Goal: Communication & Community: Answer question/provide support

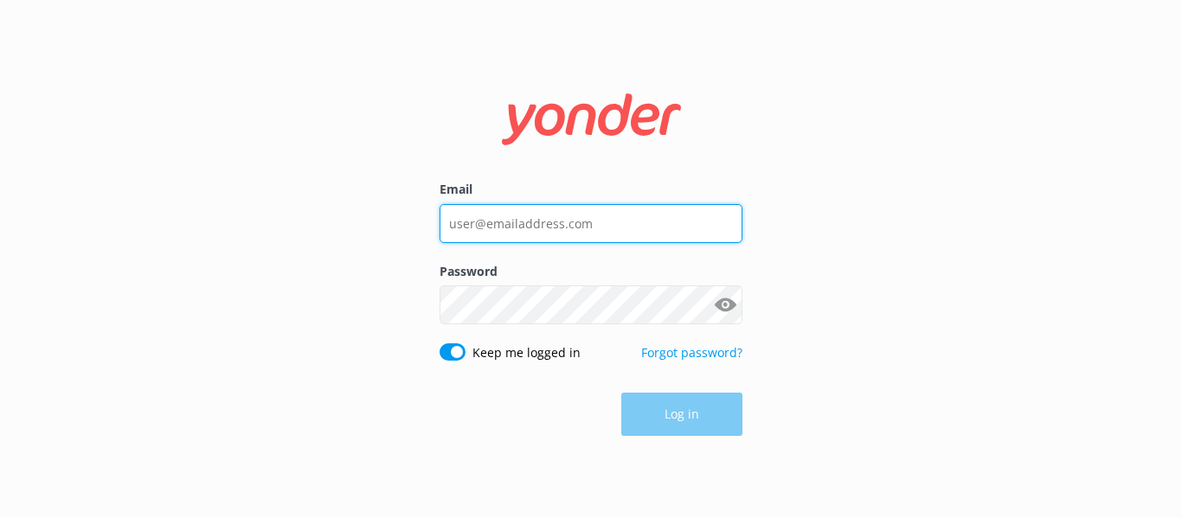
type input "[EMAIL_ADDRESS][DOMAIN_NAME]"
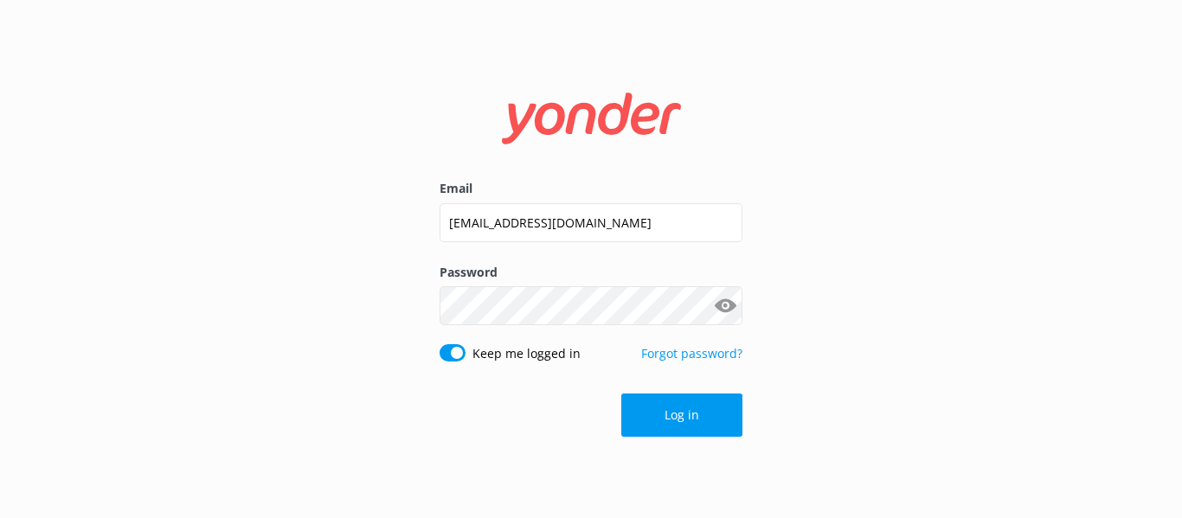
click at [671, 421] on div "Log in" at bounding box center [591, 415] width 303 height 43
click at [671, 421] on button "Log in" at bounding box center [681, 415] width 121 height 43
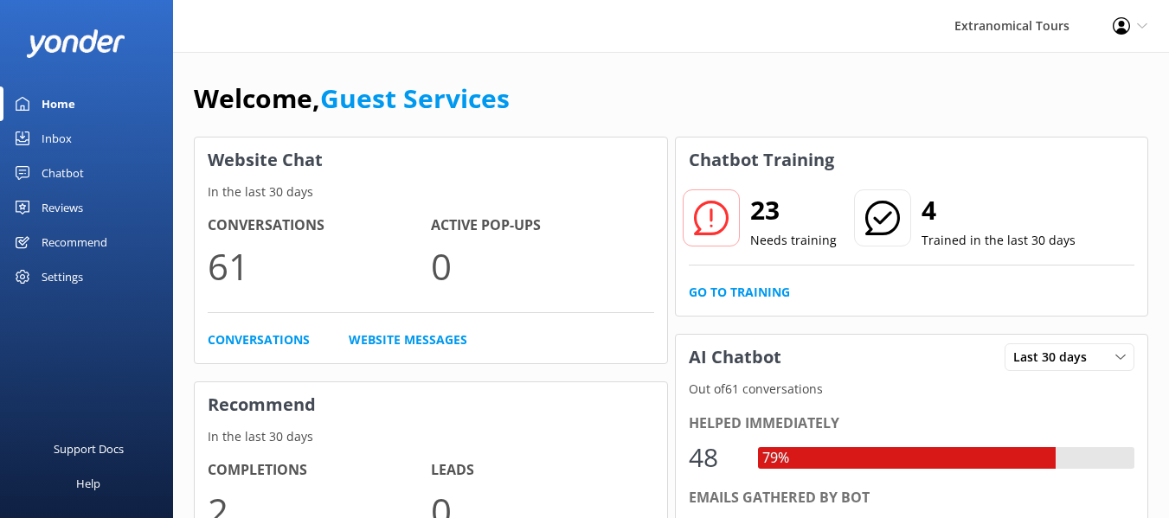
click at [55, 142] on div "Inbox" at bounding box center [57, 138] width 30 height 35
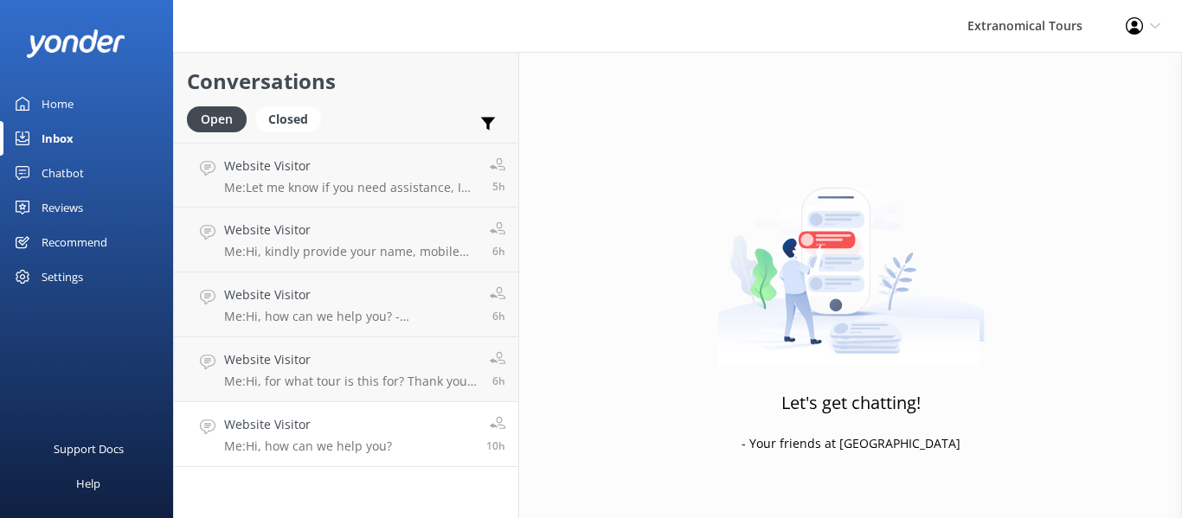
click at [338, 437] on div "Website Visitor Me: Hi, how can we help you?" at bounding box center [308, 434] width 168 height 38
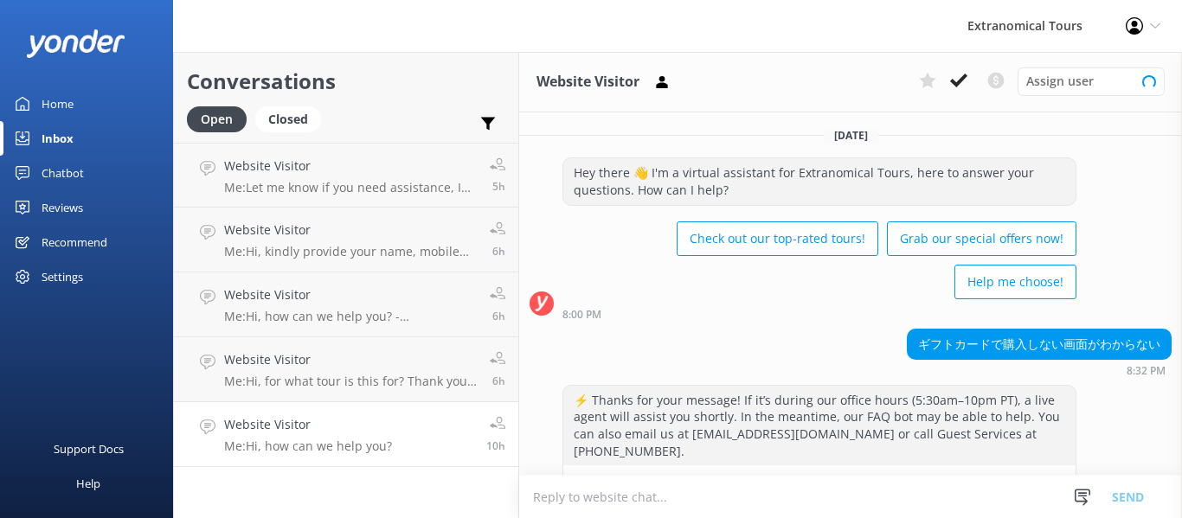
scroll to position [164, 0]
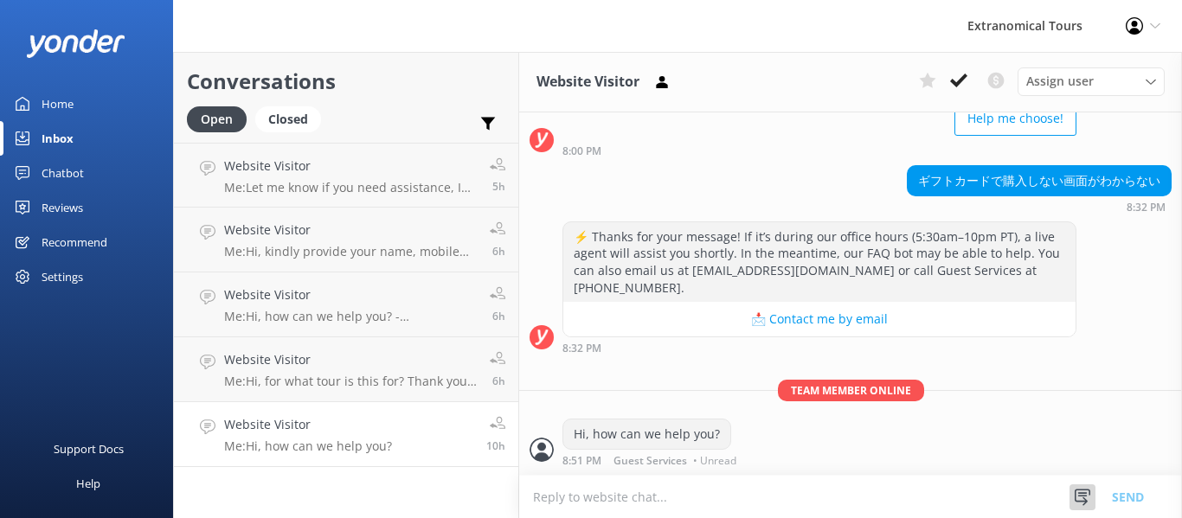
click at [1085, 504] on use at bounding box center [1083, 497] width 16 height 16
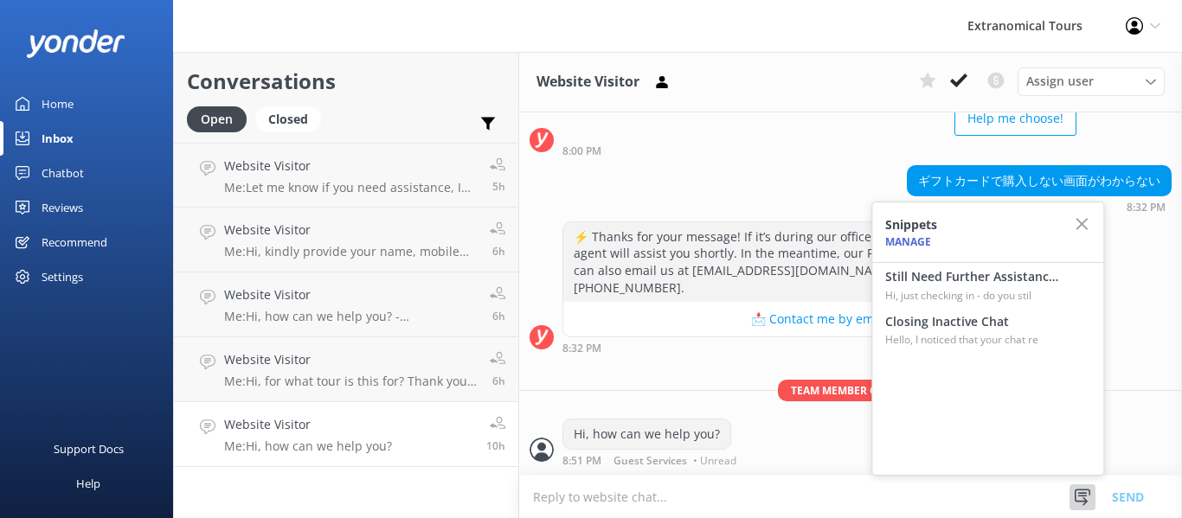
drag, startPoint x: 922, startPoint y: 284, endPoint x: 945, endPoint y: 297, distance: 26.7
click at [922, 283] on h4 "Still Need Further Assistance?" at bounding box center [971, 276] width 173 height 19
type textarea "Hi, just checking in - do you still require assistance from our team on this? T…"
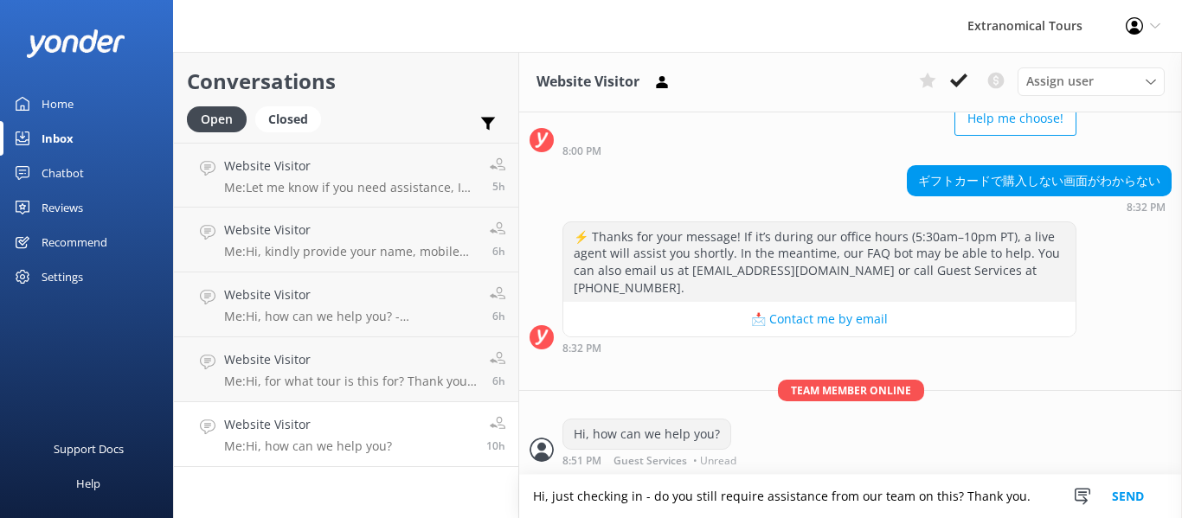
click at [1122, 504] on button "Send" at bounding box center [1128, 496] width 65 height 43
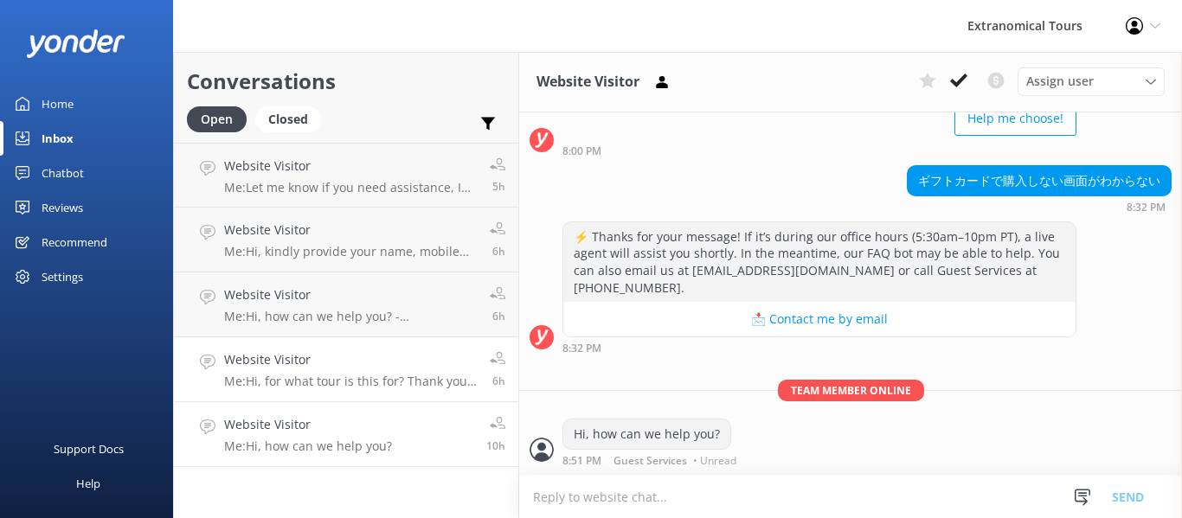
scroll to position [265, 0]
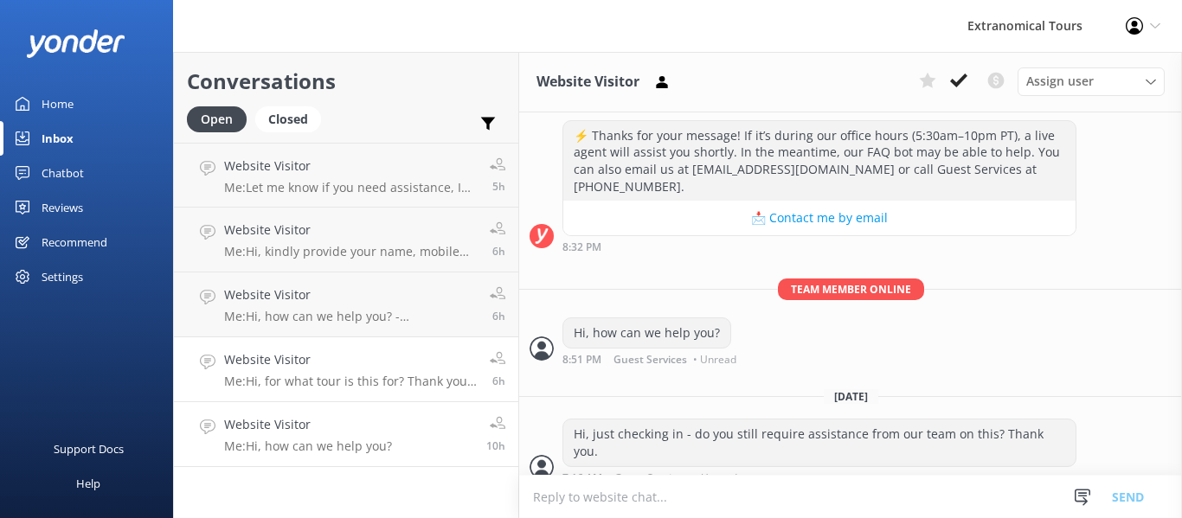
click at [350, 360] on h4 "Website Visitor" at bounding box center [350, 359] width 253 height 19
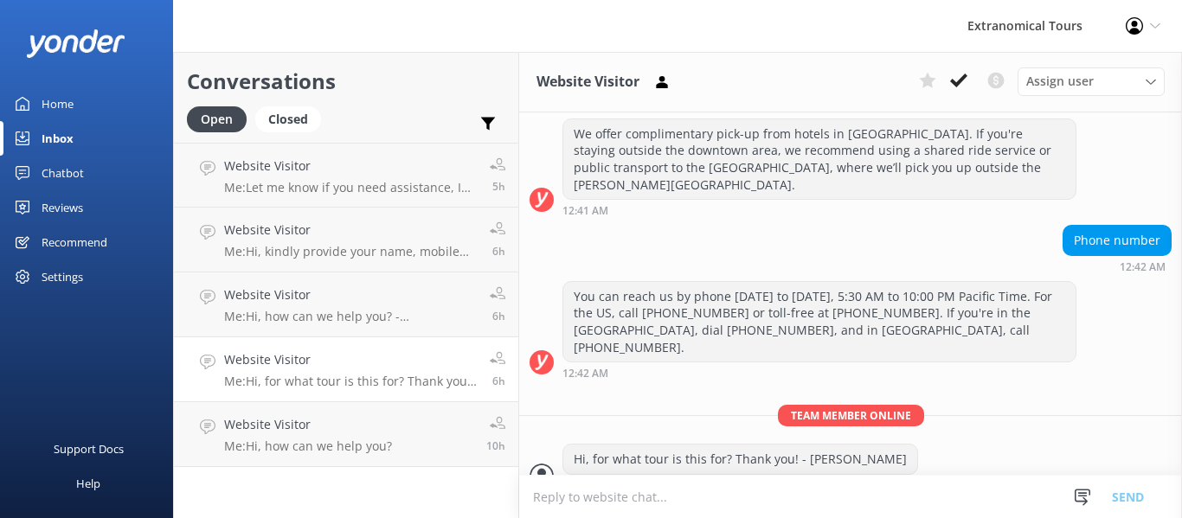
scroll to position [275, 0]
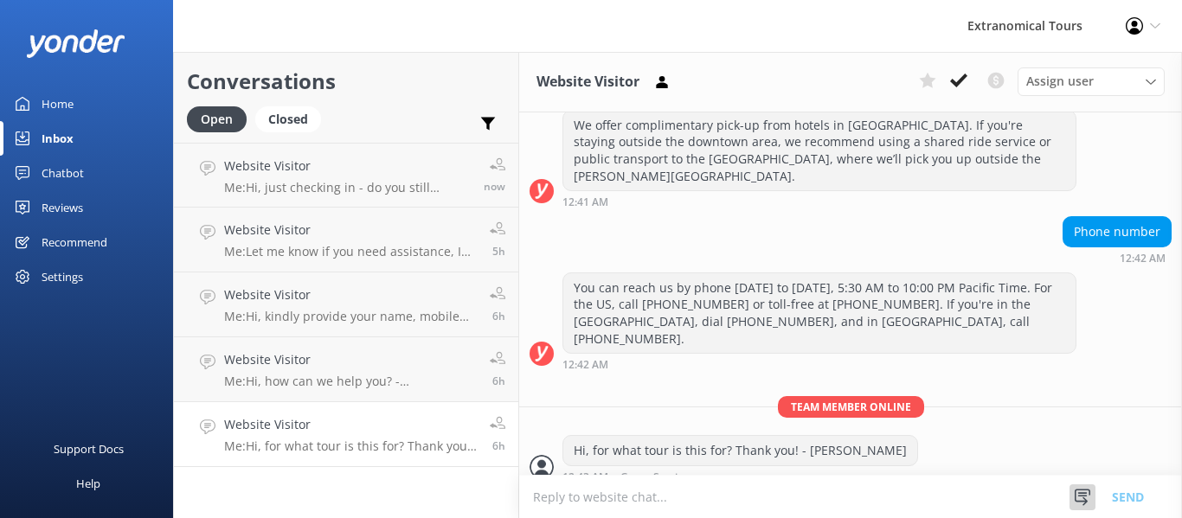
click at [1089, 489] on icon at bounding box center [1082, 497] width 17 height 17
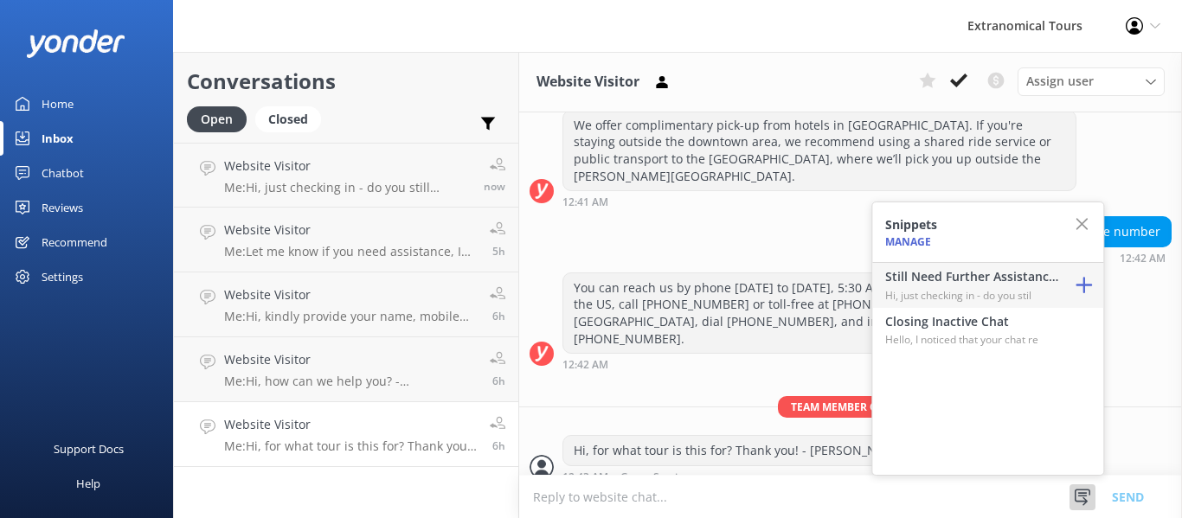
click at [951, 293] on p "Hi, just checking in - do you stil" at bounding box center [971, 295] width 173 height 16
type textarea "Hi, just checking in - do you still require assistance from our team on this? T…"
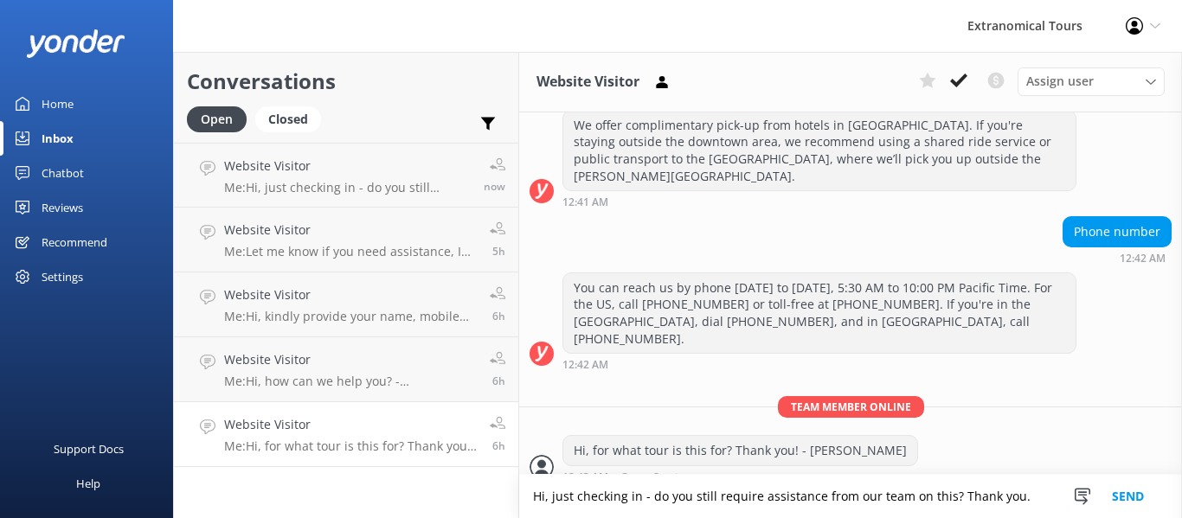
click at [1142, 496] on button "Send" at bounding box center [1128, 496] width 65 height 43
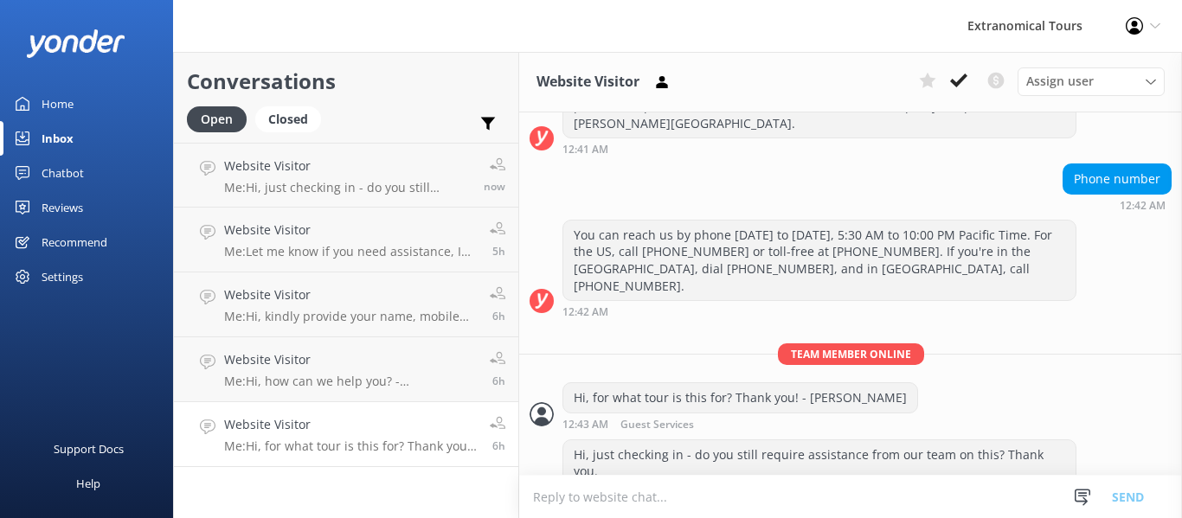
scroll to position [331, 0]
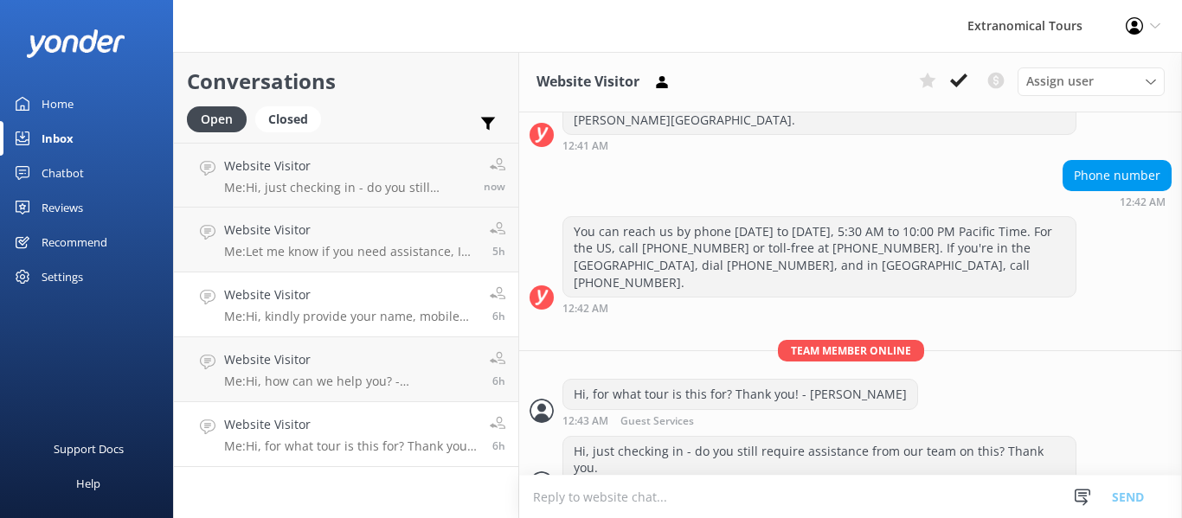
click at [294, 289] on h4 "Website Visitor" at bounding box center [350, 295] width 253 height 19
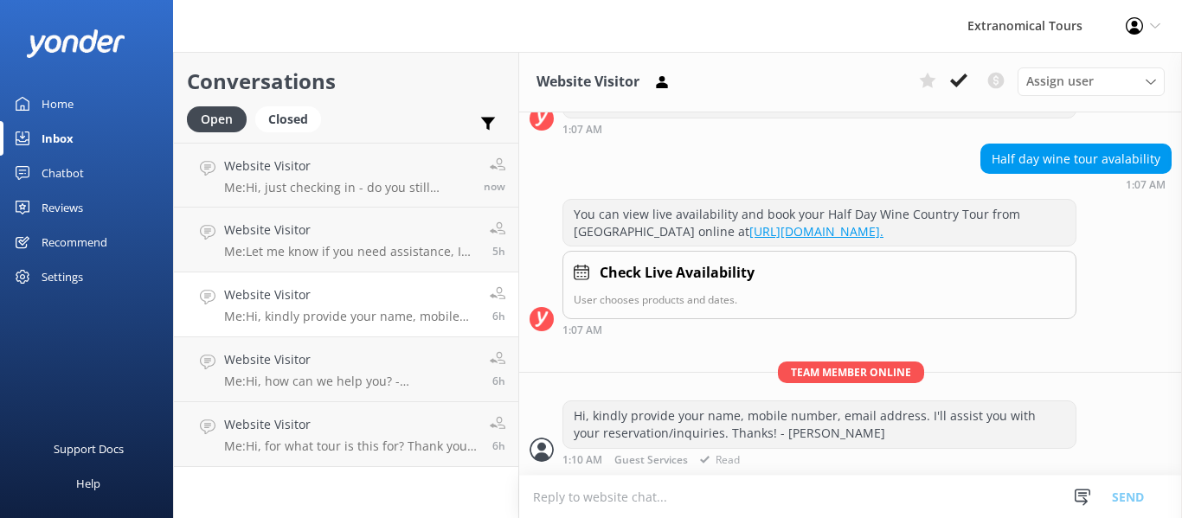
scroll to position [484, 0]
click at [1076, 496] on use at bounding box center [1083, 497] width 16 height 16
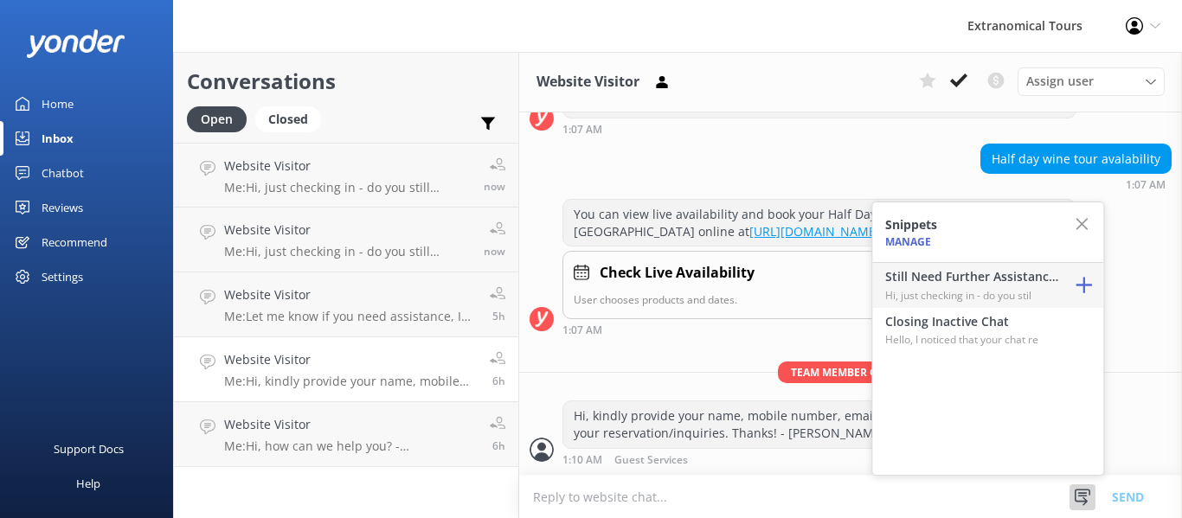
click at [920, 296] on p "Hi, just checking in - do you stil" at bounding box center [971, 295] width 173 height 16
type textarea "Hi, just checking in - do you still require assistance from our team on this? T…"
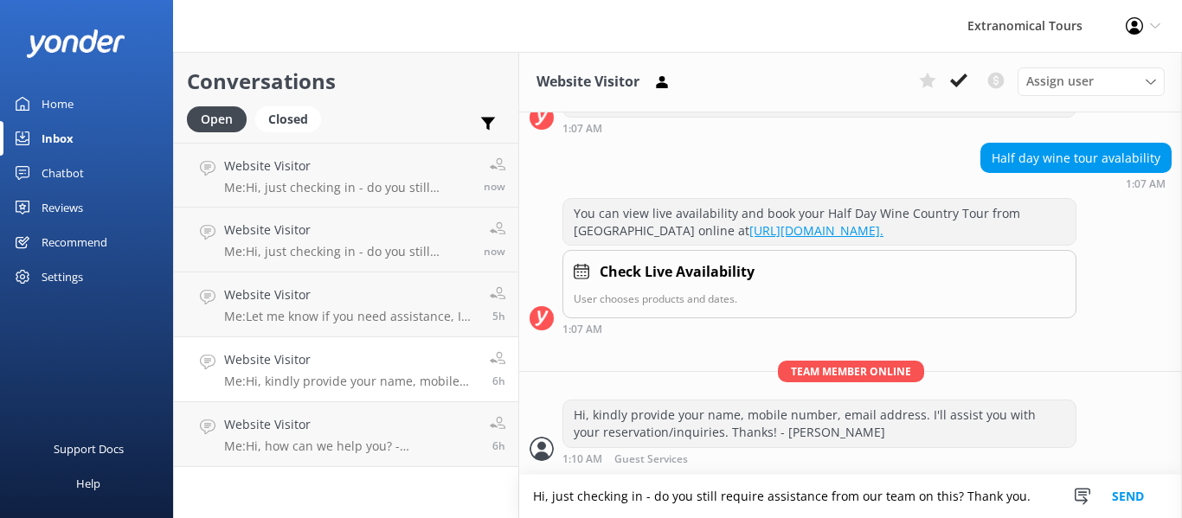
click at [1138, 498] on button "Send" at bounding box center [1128, 496] width 65 height 43
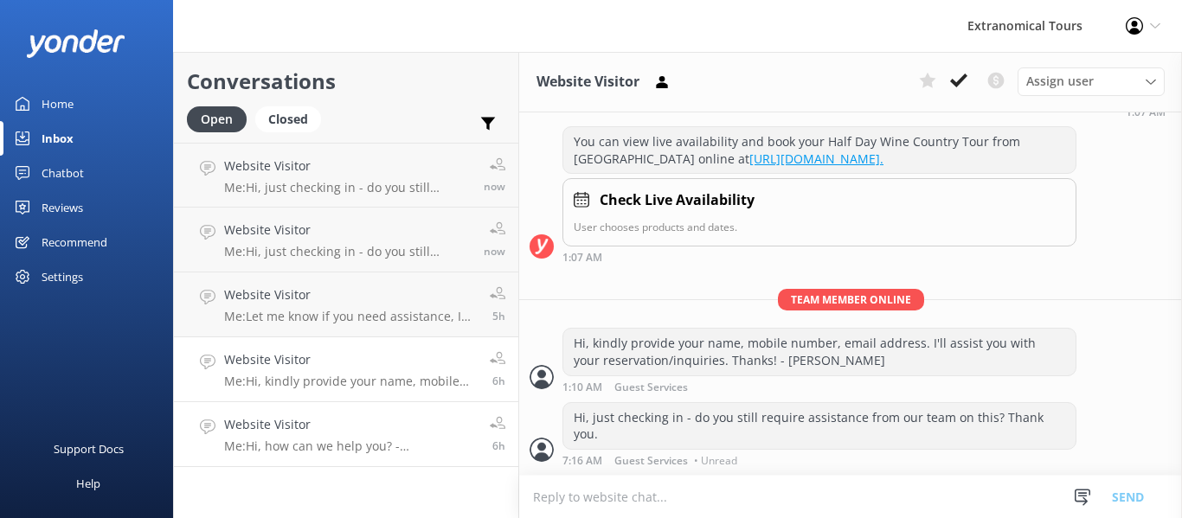
scroll to position [539, 0]
click at [321, 164] on h4 "Website Visitor" at bounding box center [347, 166] width 247 height 19
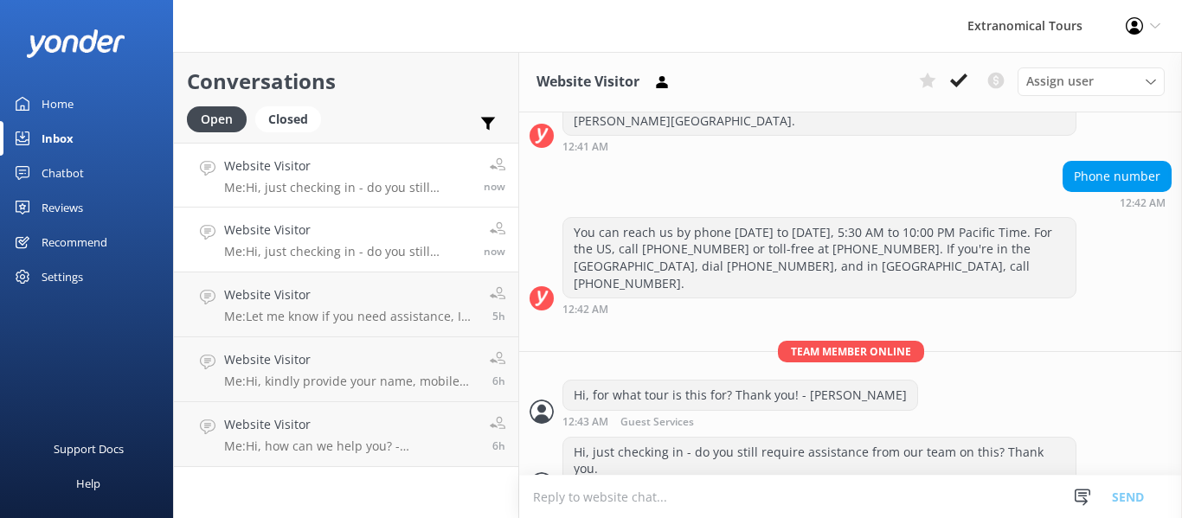
scroll to position [331, 0]
click at [340, 247] on p "Me: Hi, just checking in - do you still require assistance from our team on thi…" at bounding box center [347, 252] width 247 height 16
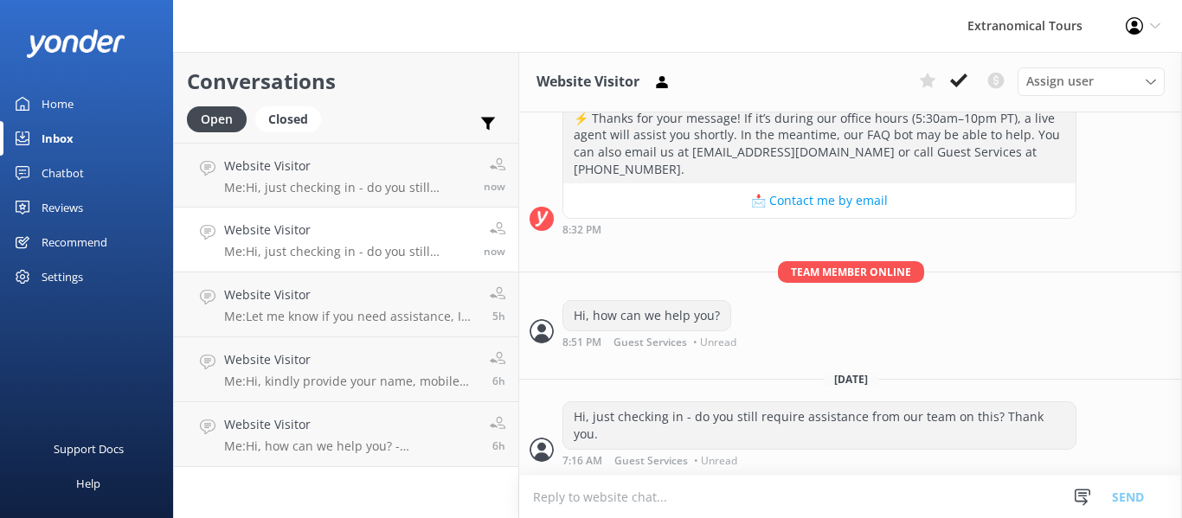
scroll to position [265, 0]
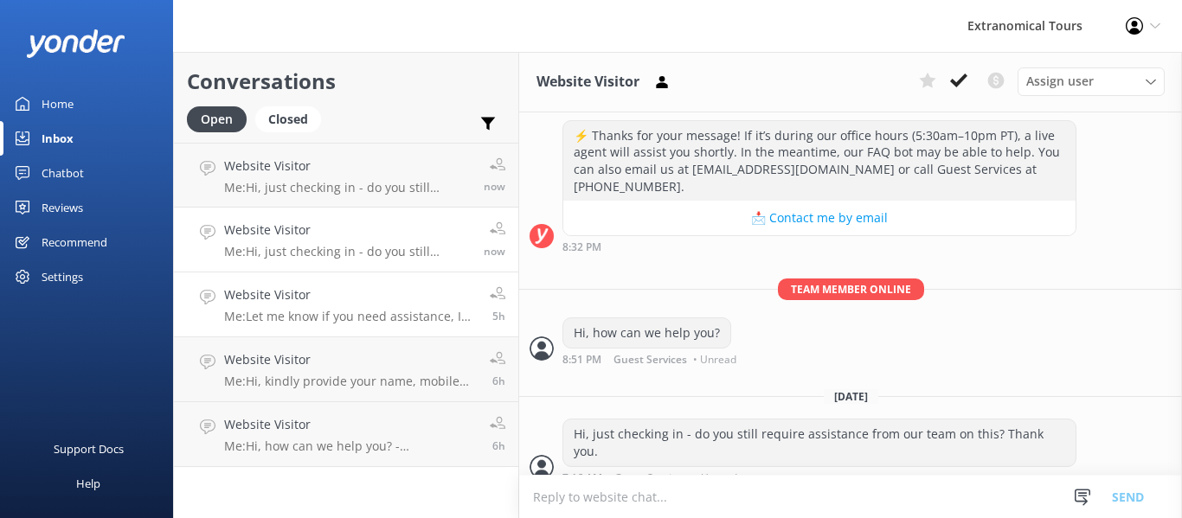
click at [345, 305] on div "Website Visitor Me: Let me know if you need assistance, I can help you with you…" at bounding box center [350, 305] width 253 height 38
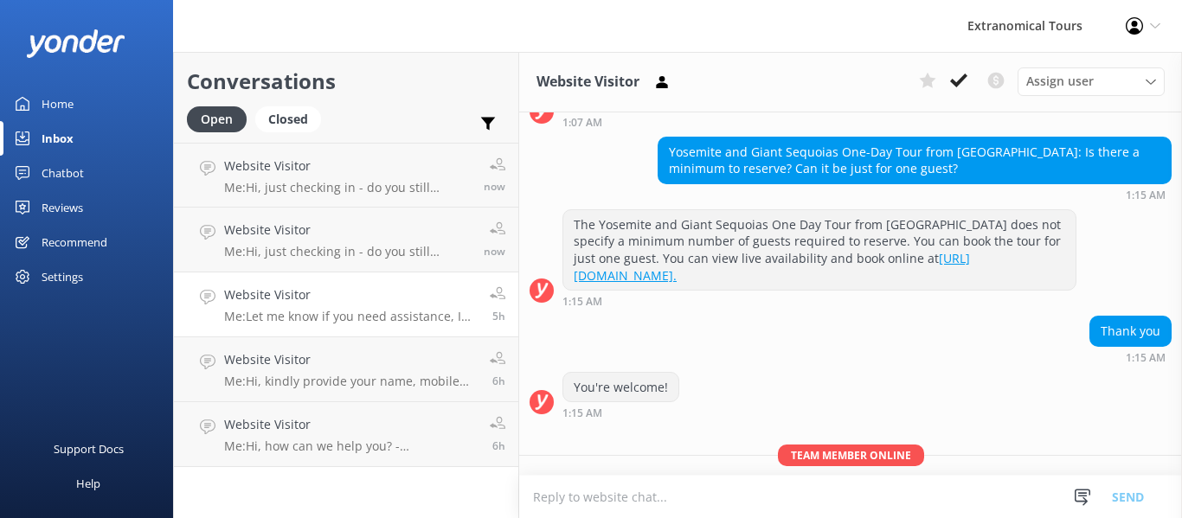
scroll to position [1003, 0]
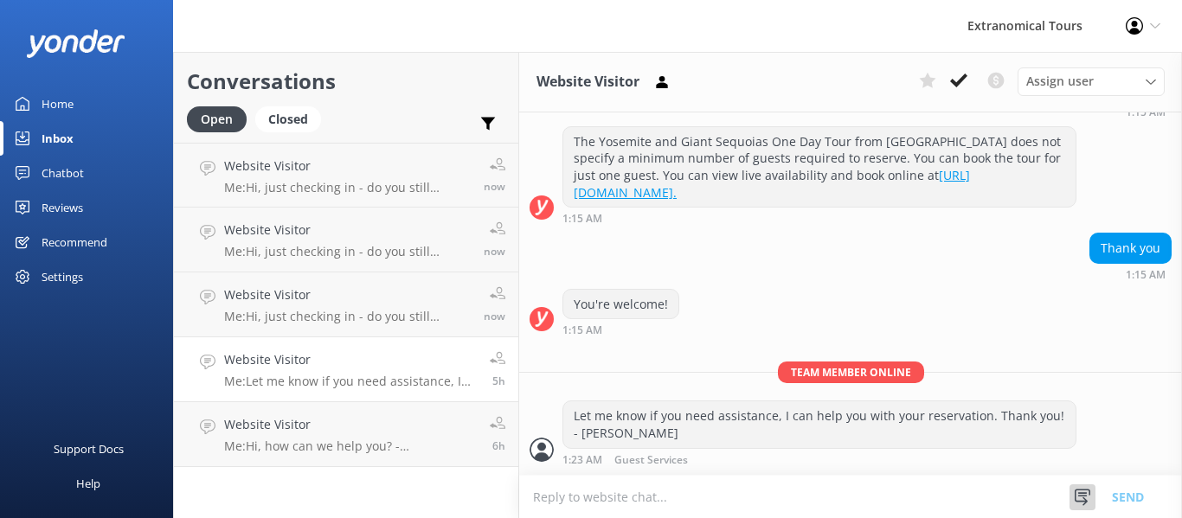
click at [1087, 502] on use at bounding box center [1083, 497] width 16 height 16
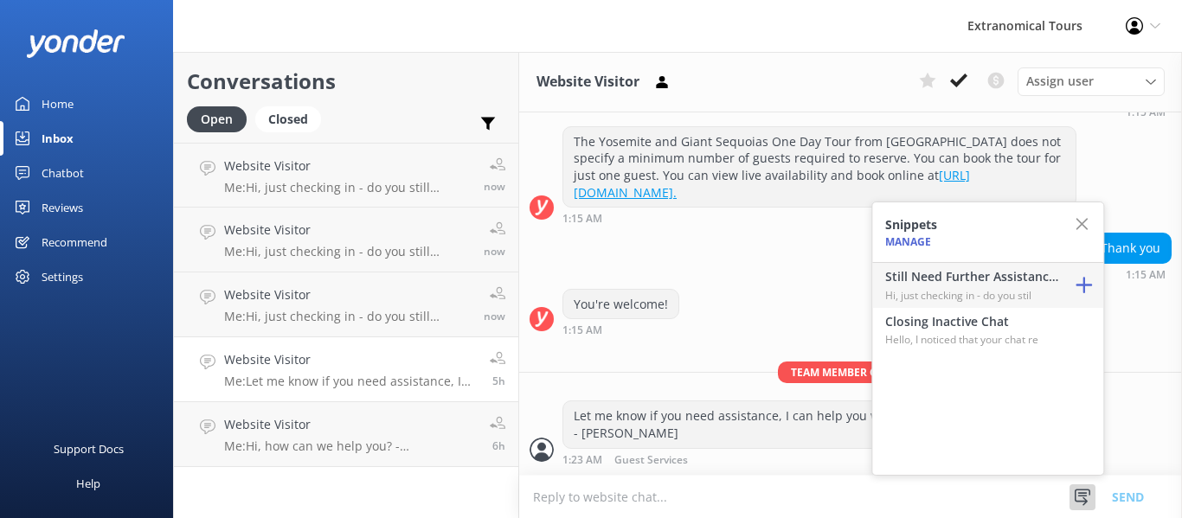
click at [927, 277] on h4 "Still Need Further Assistance?" at bounding box center [971, 276] width 173 height 19
type textarea "Hi, just checking in - do you still require assistance from our team on this? T…"
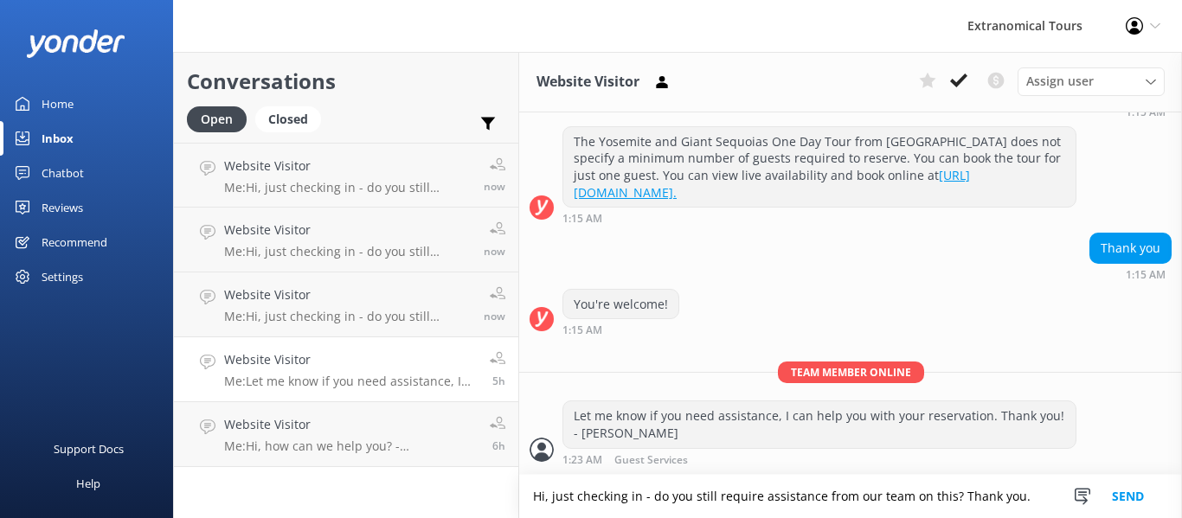
click at [1125, 485] on button "Send" at bounding box center [1128, 496] width 65 height 43
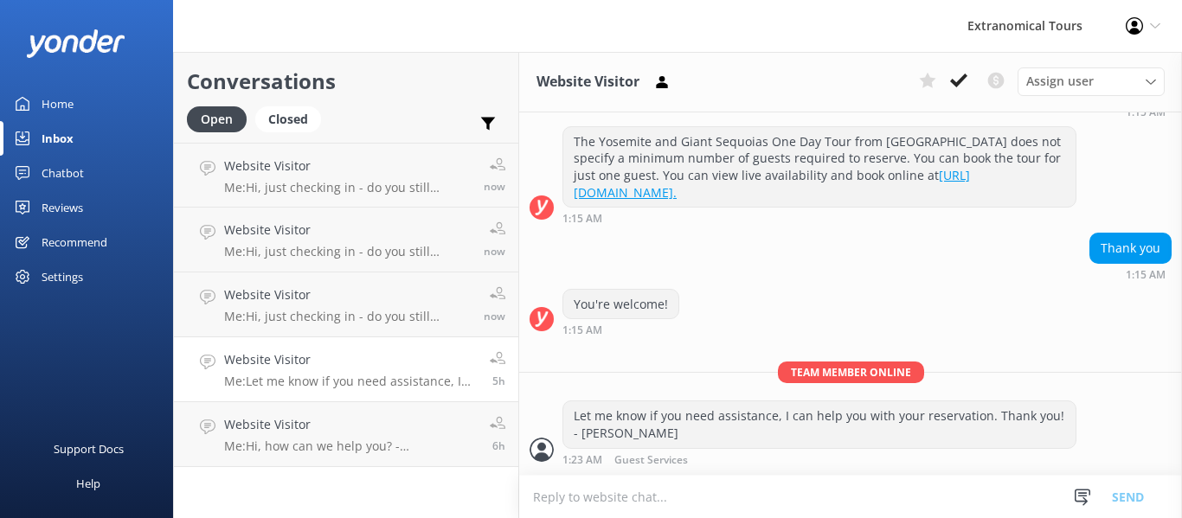
scroll to position [1059, 0]
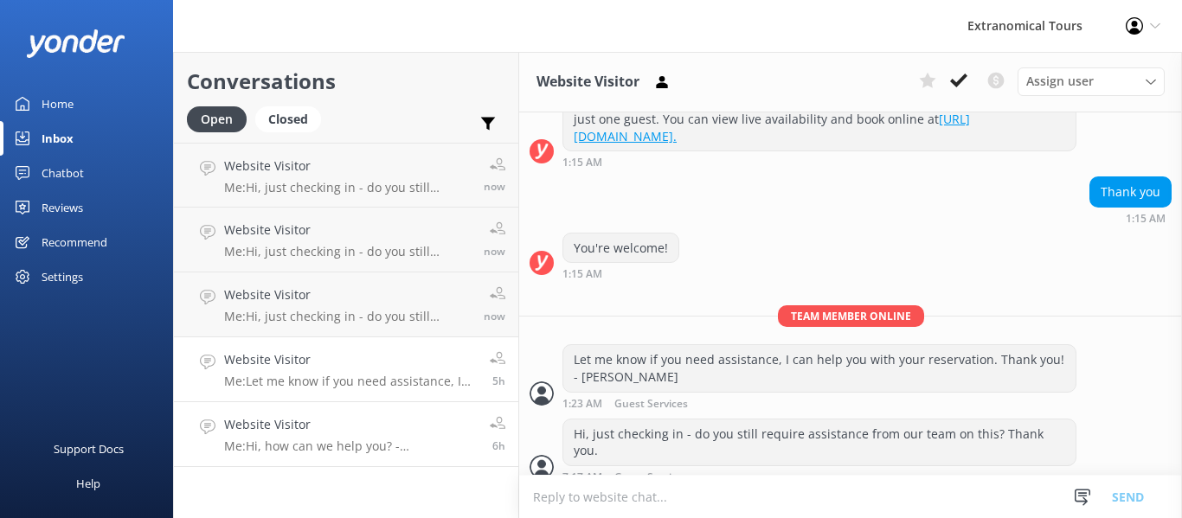
click at [369, 453] on p "Me: Hi, how can we help you? - [PERSON_NAME]" at bounding box center [350, 447] width 253 height 16
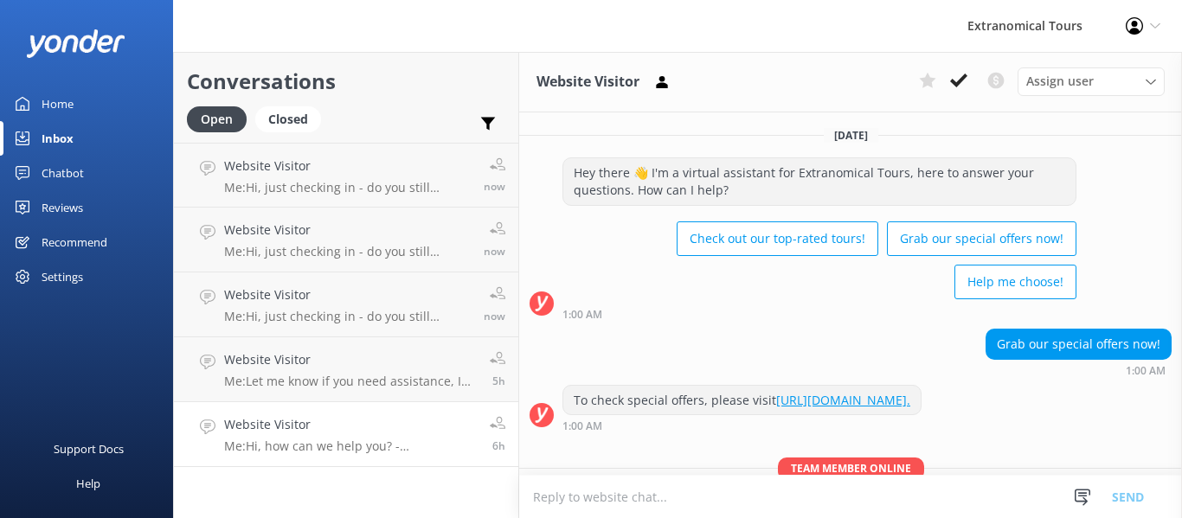
scroll to position [78, 0]
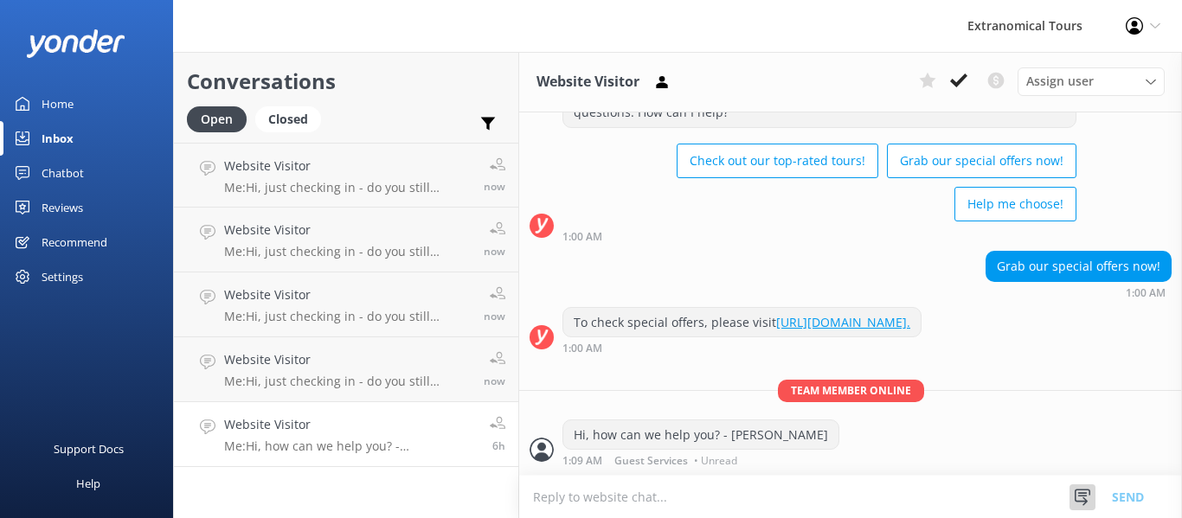
click at [1074, 486] on div at bounding box center [1083, 498] width 26 height 26
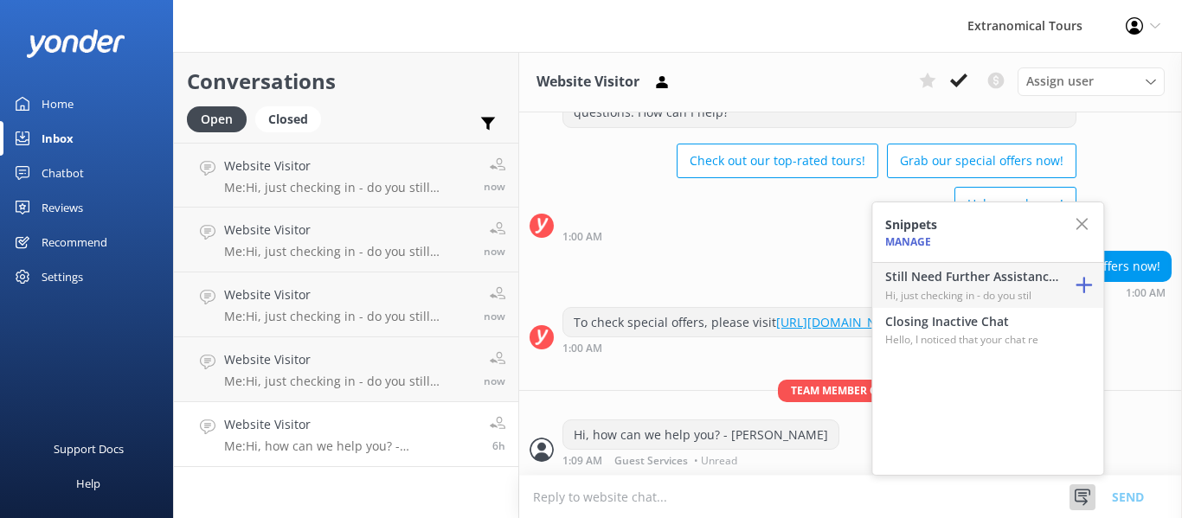
click at [971, 287] on p "Hi, just checking in - do you stil" at bounding box center [971, 295] width 173 height 16
type textarea "Hi, just checking in - do you still require assistance from our team on this? T…"
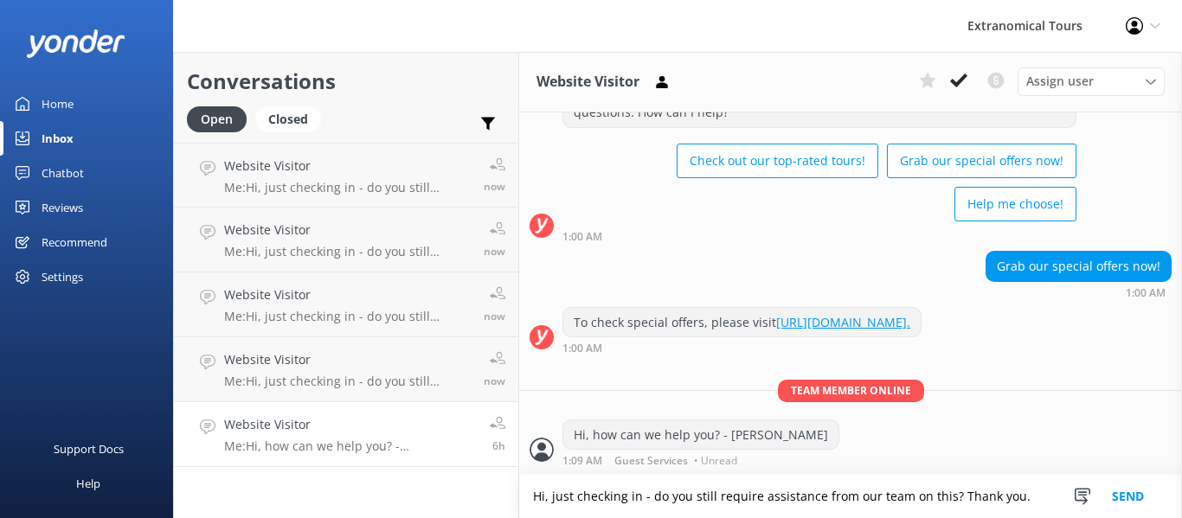
click at [1116, 488] on button "Send" at bounding box center [1128, 496] width 65 height 43
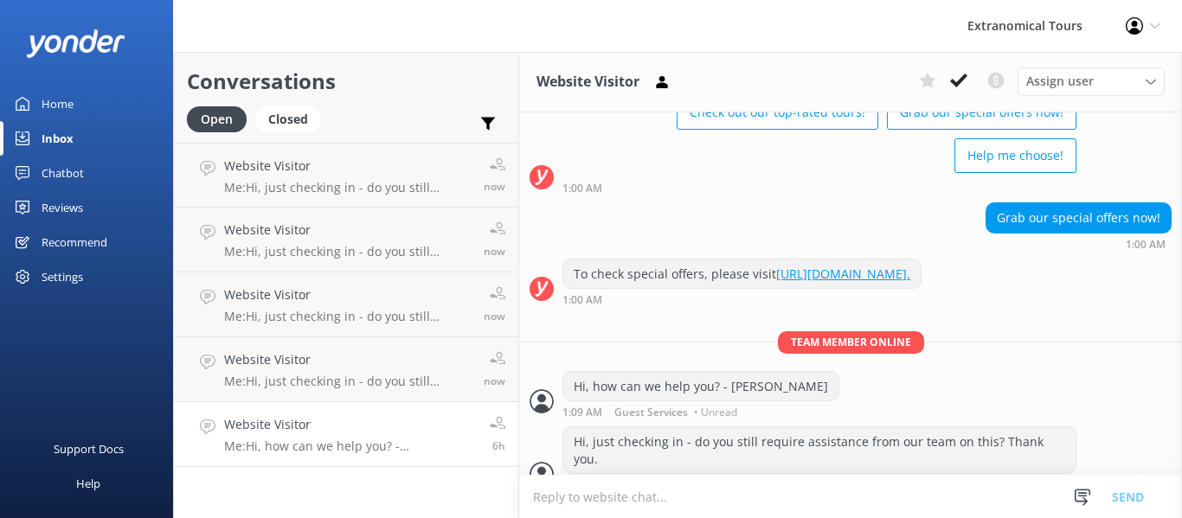
scroll to position [134, 0]
